Goal: Find specific page/section

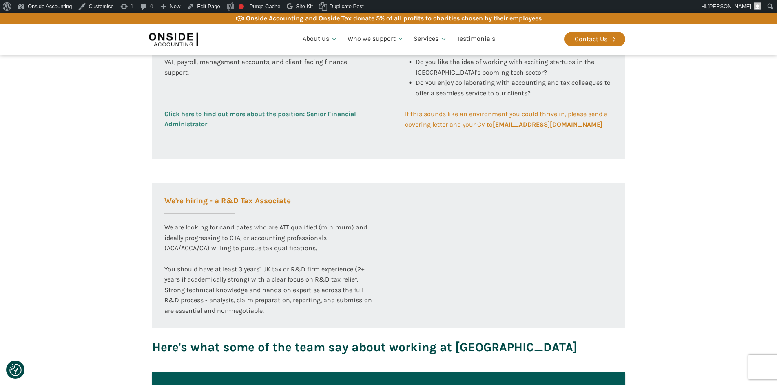
scroll to position [326, 0]
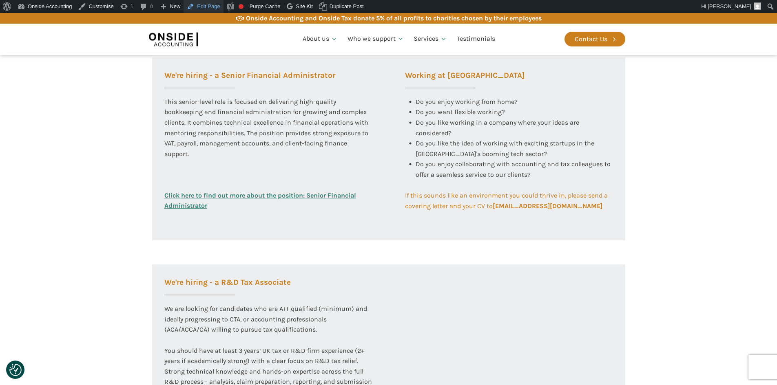
click at [202, 3] on link "Edit Page" at bounding box center [204, 6] width 40 height 13
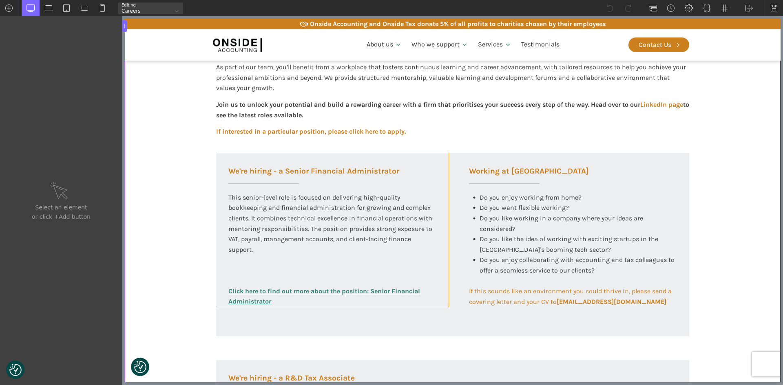
scroll to position [285, 0]
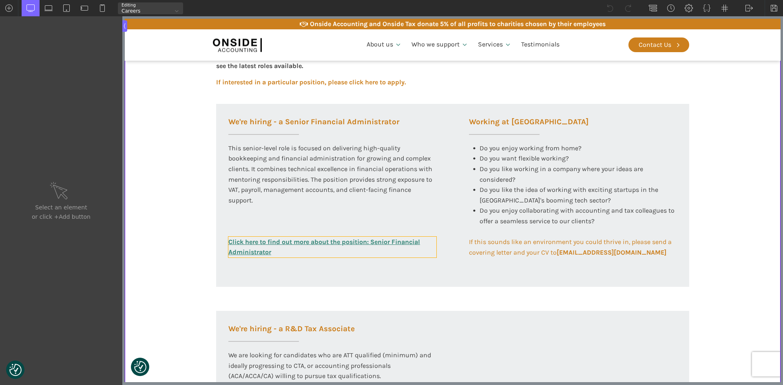
click at [385, 249] on link "Click here to find out more about the position: Senior Financial Administrator" at bounding box center [332, 247] width 208 height 21
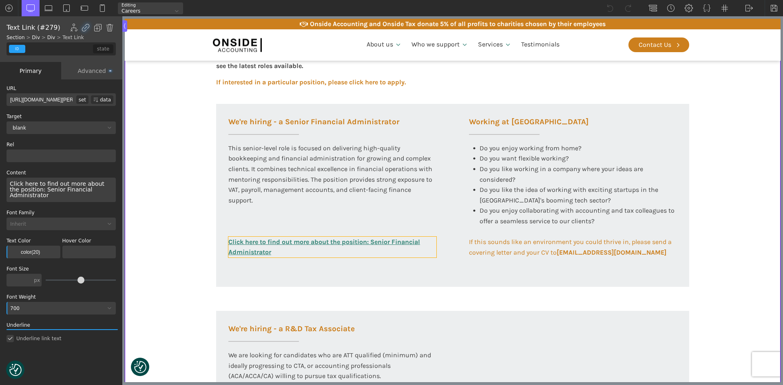
type input "link_text-297-585"
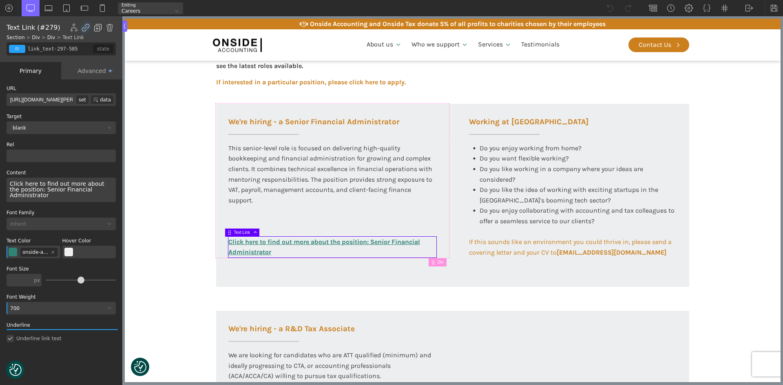
click at [95, 27] on img at bounding box center [98, 28] width 8 height 8
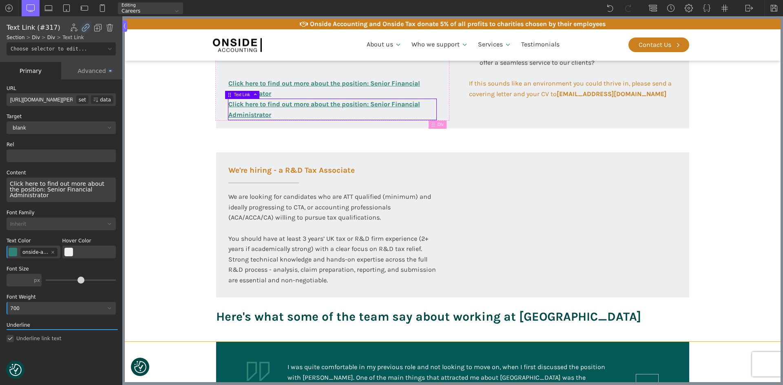
scroll to position [449, 0]
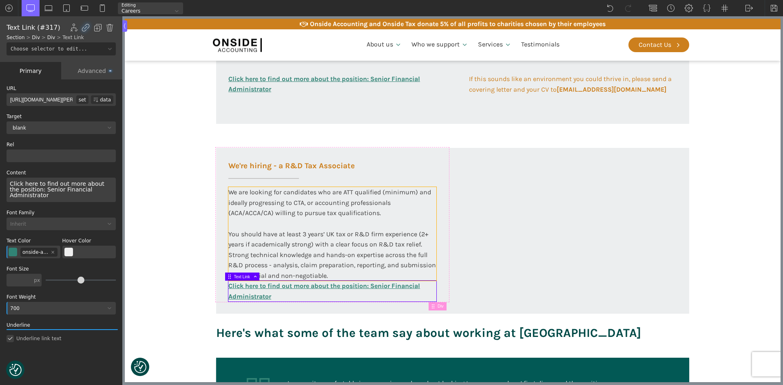
click at [343, 259] on div "We are looking for candidates who are ATT qualified (minimum) and ideally progr…" at bounding box center [332, 234] width 208 height 94
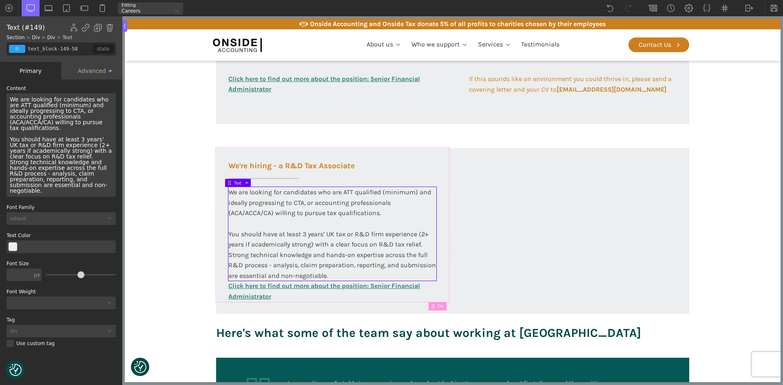
click at [89, 69] on div "Advanced" at bounding box center [91, 71] width 61 height 18
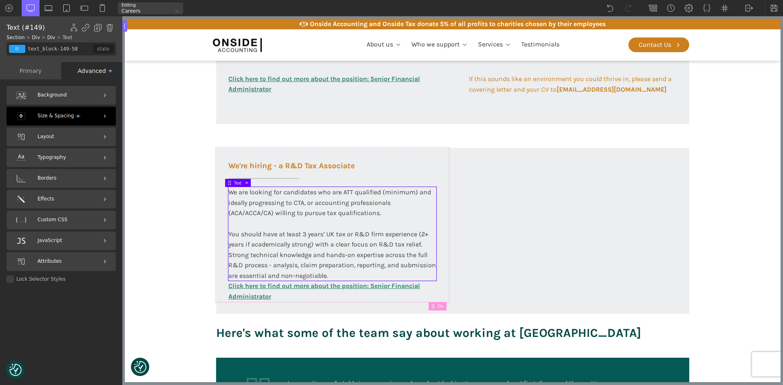
click at [40, 116] on span "Size & Spacing" at bounding box center [59, 116] width 42 height 8
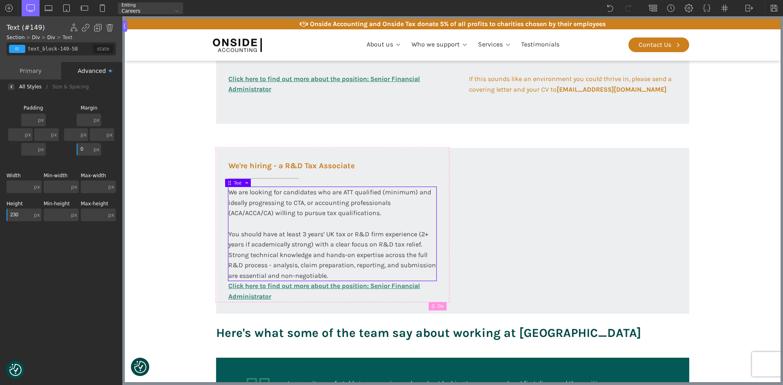
click at [19, 215] on input "230" at bounding box center [20, 215] width 26 height 13
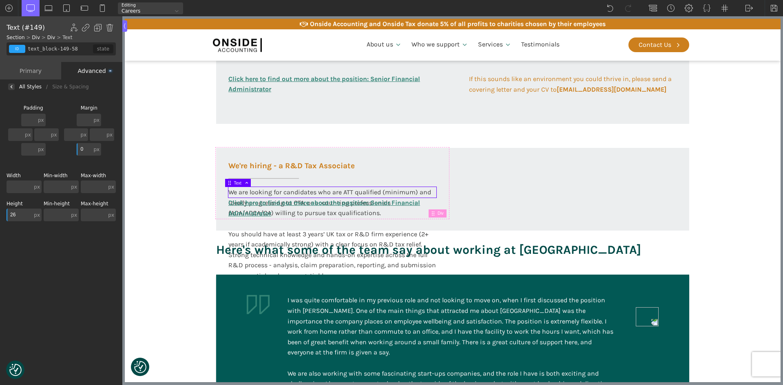
type input "260"
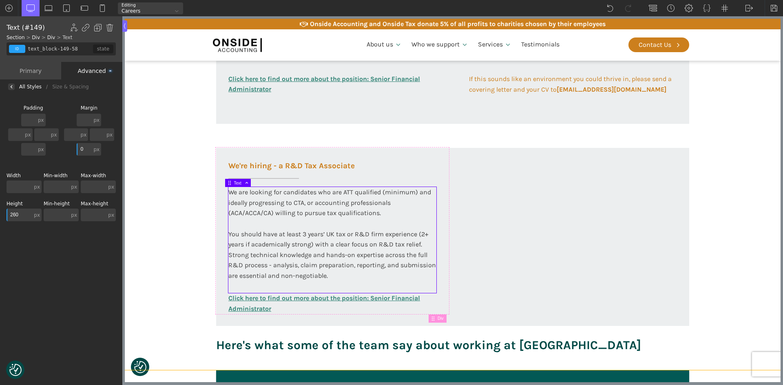
click at [184, 286] on section "Working at [GEOGRAPHIC_DATA] At Onside Accounting, we are proud to be an ACCA A…" at bounding box center [453, 53] width 656 height 636
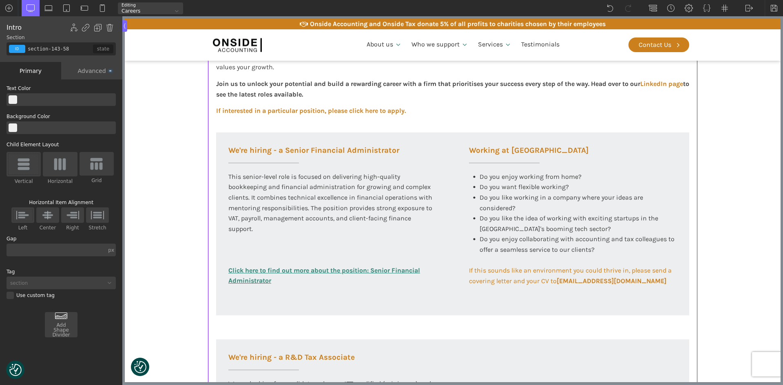
scroll to position [204, 0]
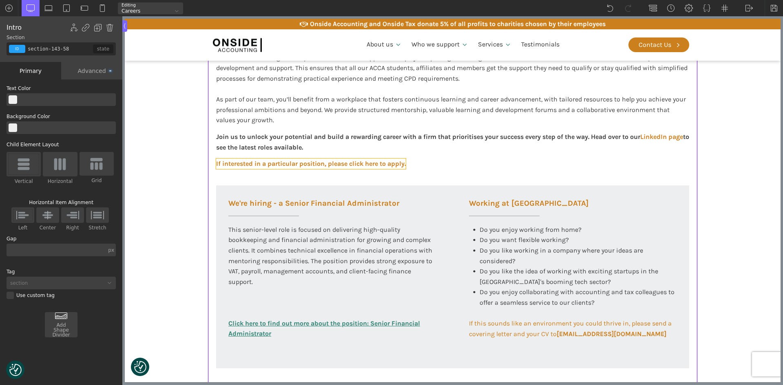
click at [294, 164] on link "If interested in a particular position, please click here to apply." at bounding box center [311, 164] width 190 height 11
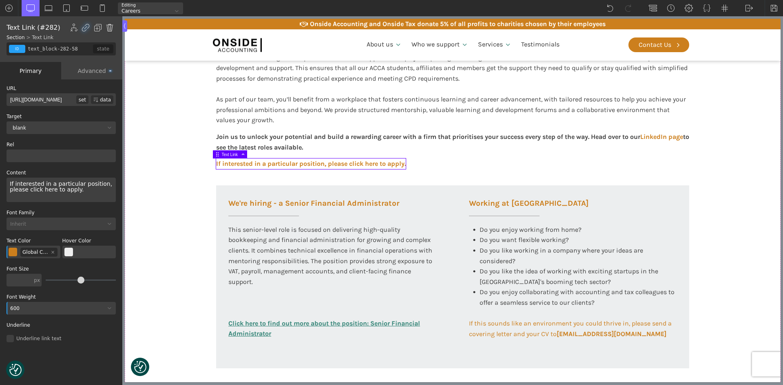
click at [109, 25] on img at bounding box center [110, 28] width 8 height 8
type input "section-143-58"
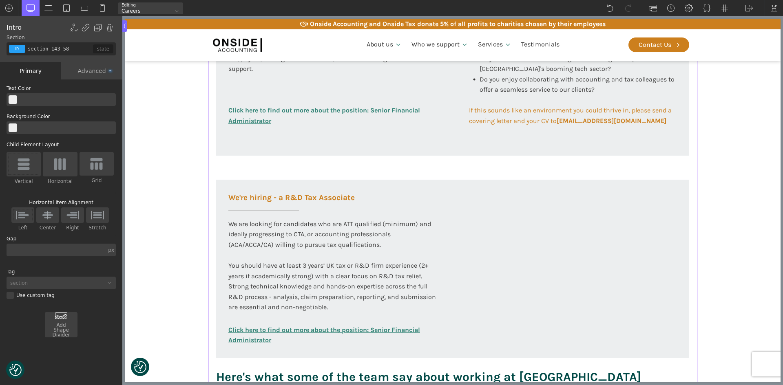
scroll to position [408, 0]
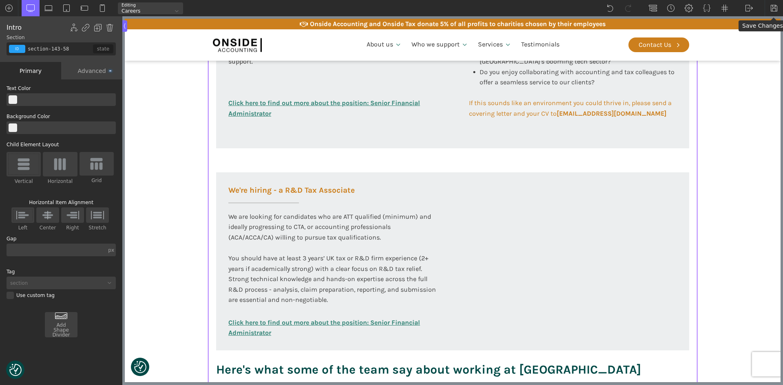
drag, startPoint x: 772, startPoint y: 9, endPoint x: 755, endPoint y: 36, distance: 32.4
click at [772, 9] on img at bounding box center [774, 8] width 8 height 8
click at [747, 9] on img at bounding box center [749, 8] width 8 height 8
click at [750, 35] on link "Frontend" at bounding box center [757, 34] width 35 height 13
